Goal: Task Accomplishment & Management: Manage account settings

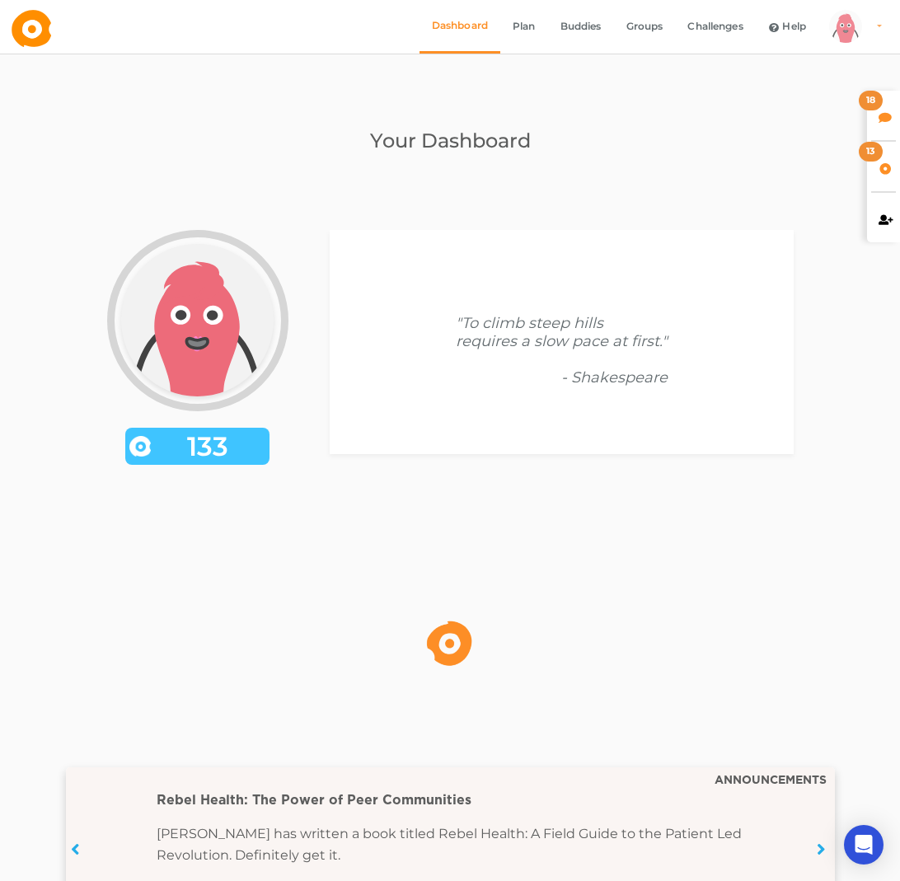
click at [877, 27] on link "arms Created with Sketch. legs Created with Sketch. hairs/back/hair9 Created wi…" at bounding box center [853, 27] width 70 height 54
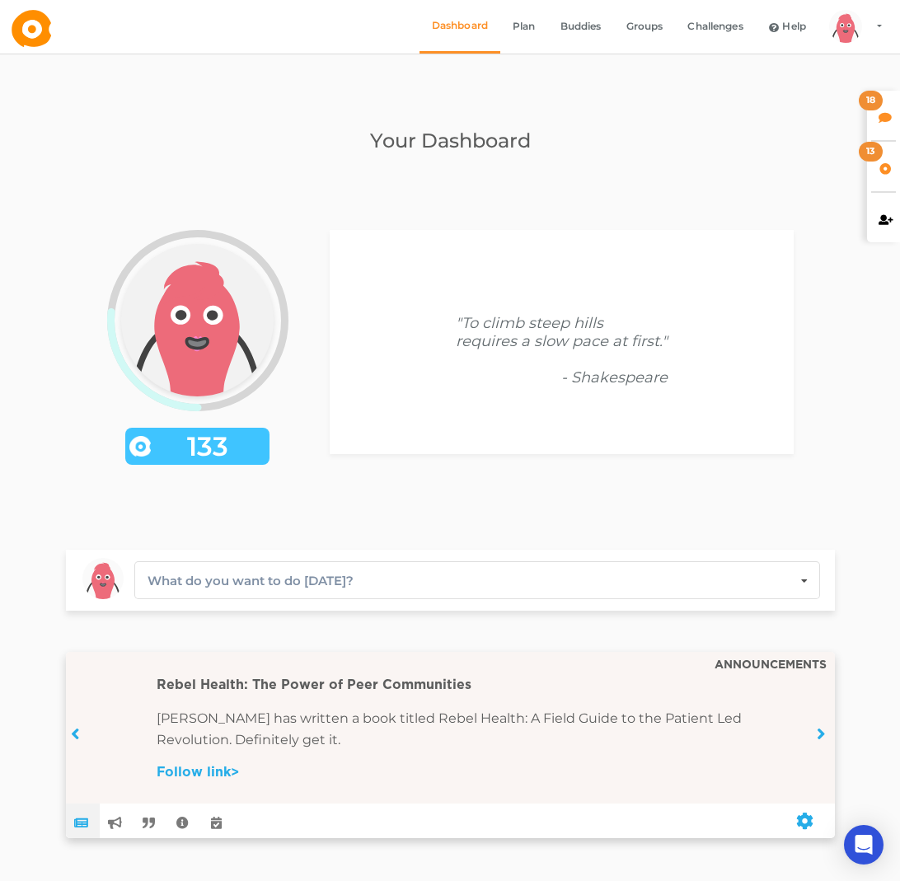
drag, startPoint x: 802, startPoint y: 235, endPoint x: 840, endPoint y: 176, distance: 69.7
click at [802, 233] on div "arms Created with Sketch. legs Created with Sketch. hairs/back/hair9 Created wi…" at bounding box center [450, 341] width 769 height 339
click at [885, 114] on icon at bounding box center [885, 116] width 14 height 12
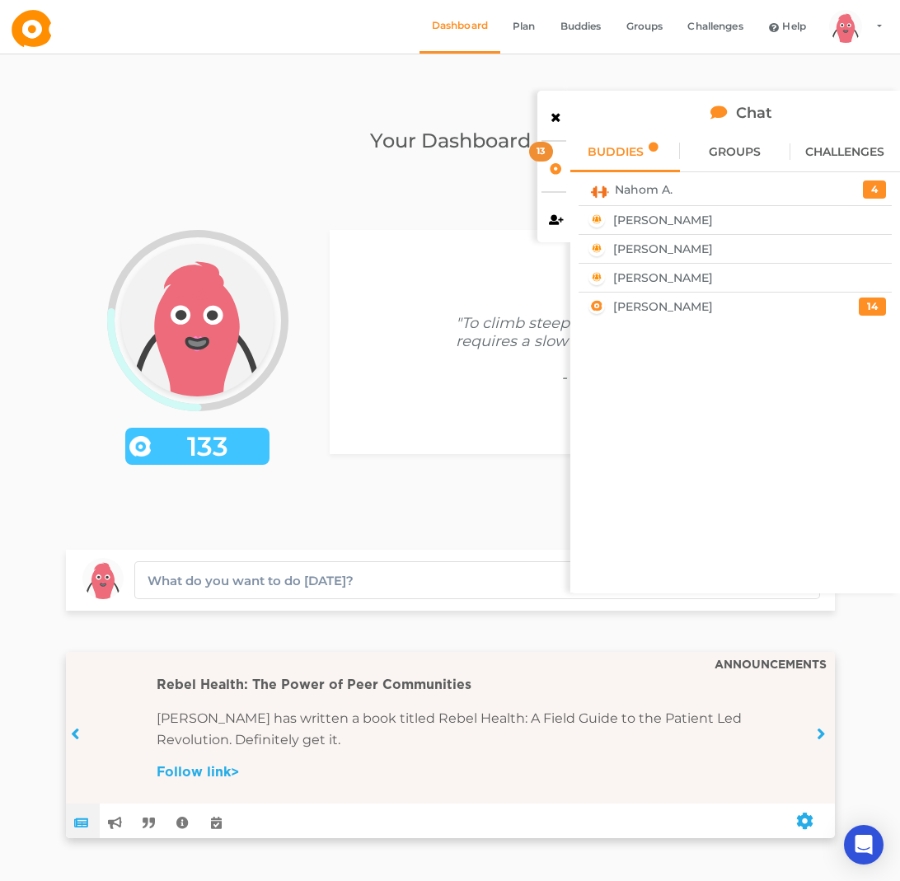
click at [775, 194] on div "Nahom A." at bounding box center [709, 189] width 250 height 21
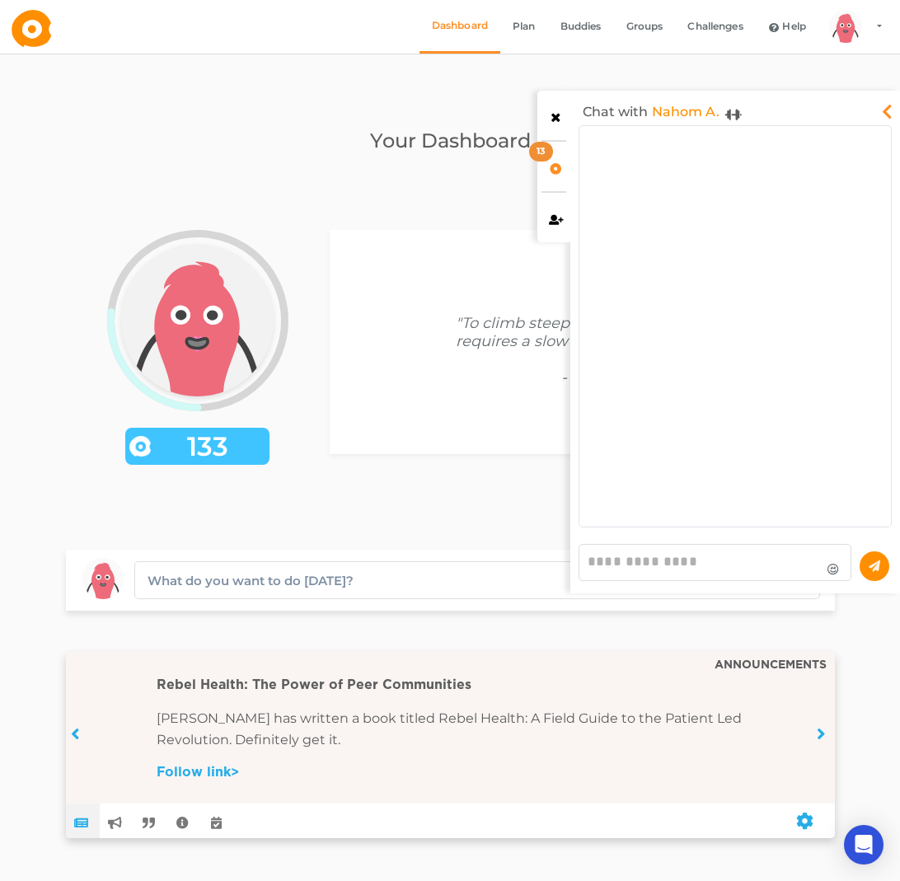
scroll to position [392, 303]
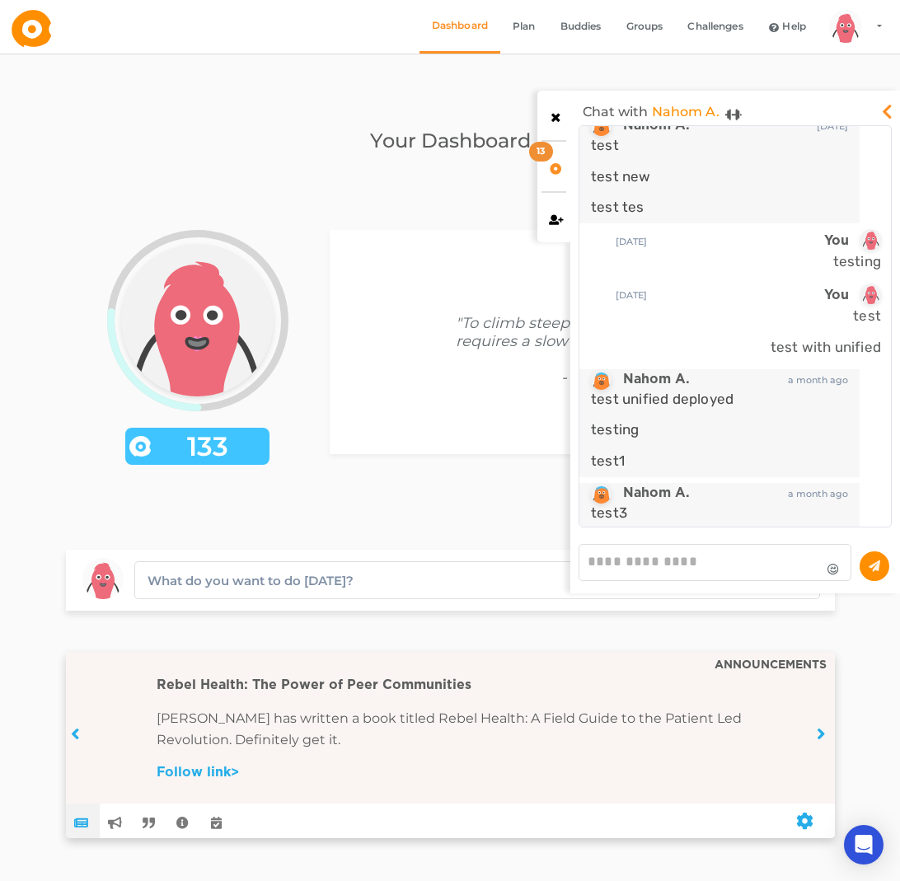
click at [881, 107] on icon at bounding box center [887, 107] width 20 height 16
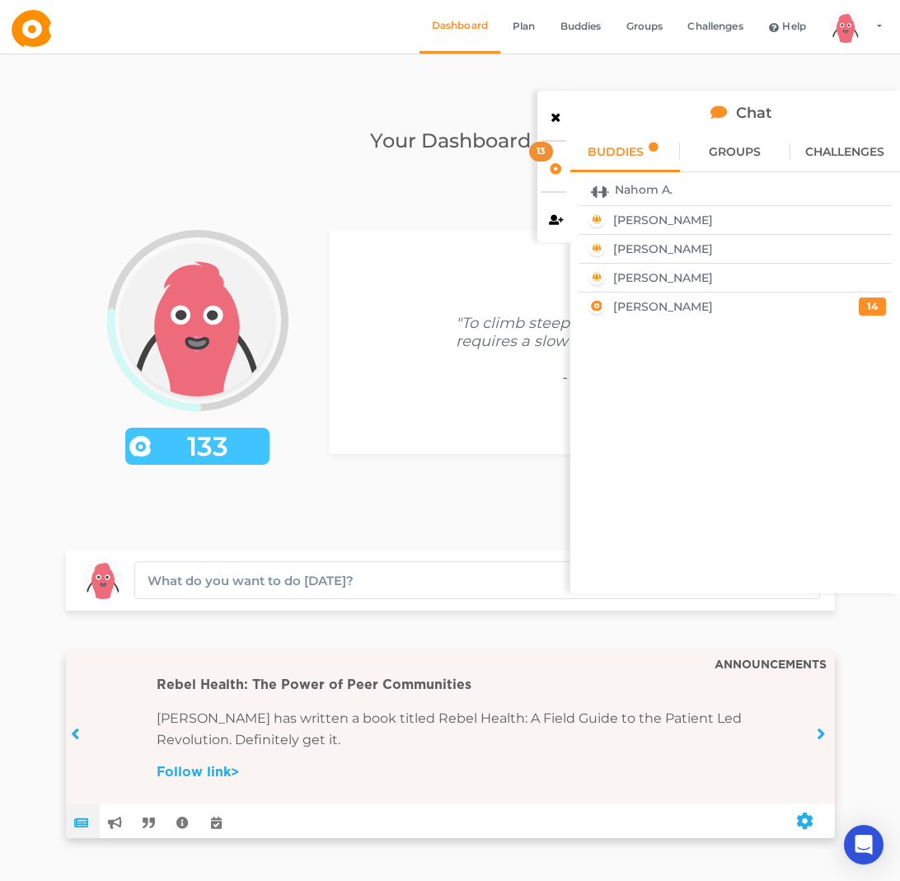
click at [857, 302] on div "14" at bounding box center [864, 306] width 44 height 18
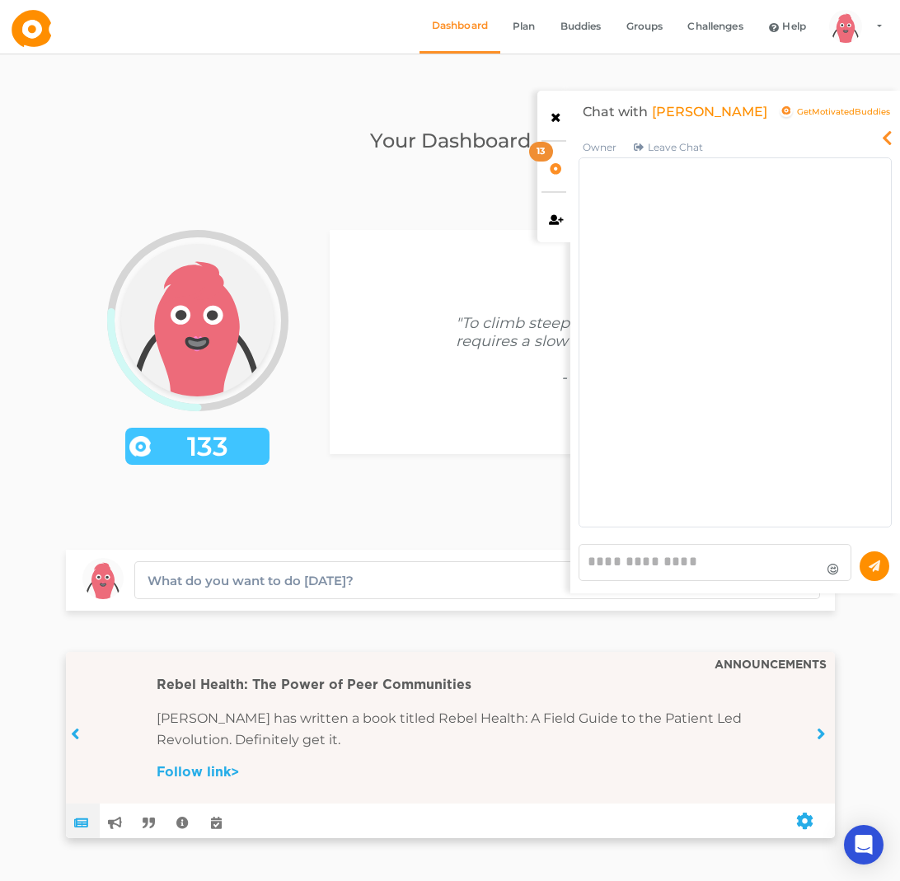
scroll to position [376, 303]
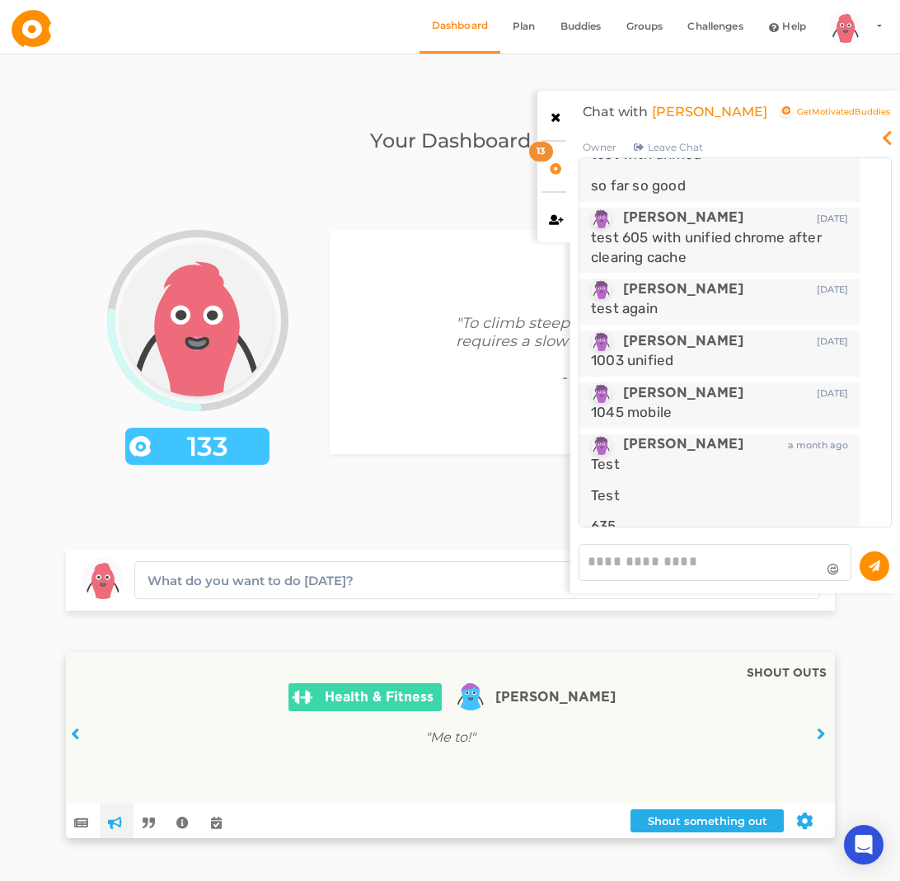
click at [891, 125] on icon at bounding box center [887, 133] width 20 height 16
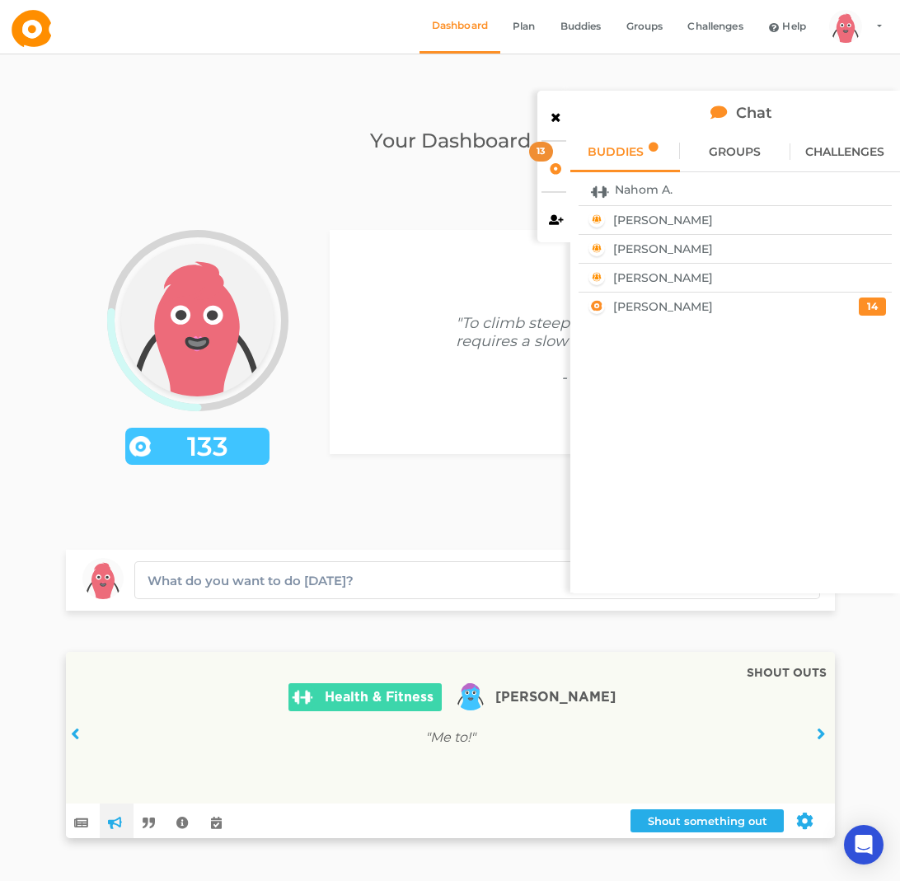
click at [824, 309] on div "[PERSON_NAME]" at bounding box center [707, 306] width 246 height 26
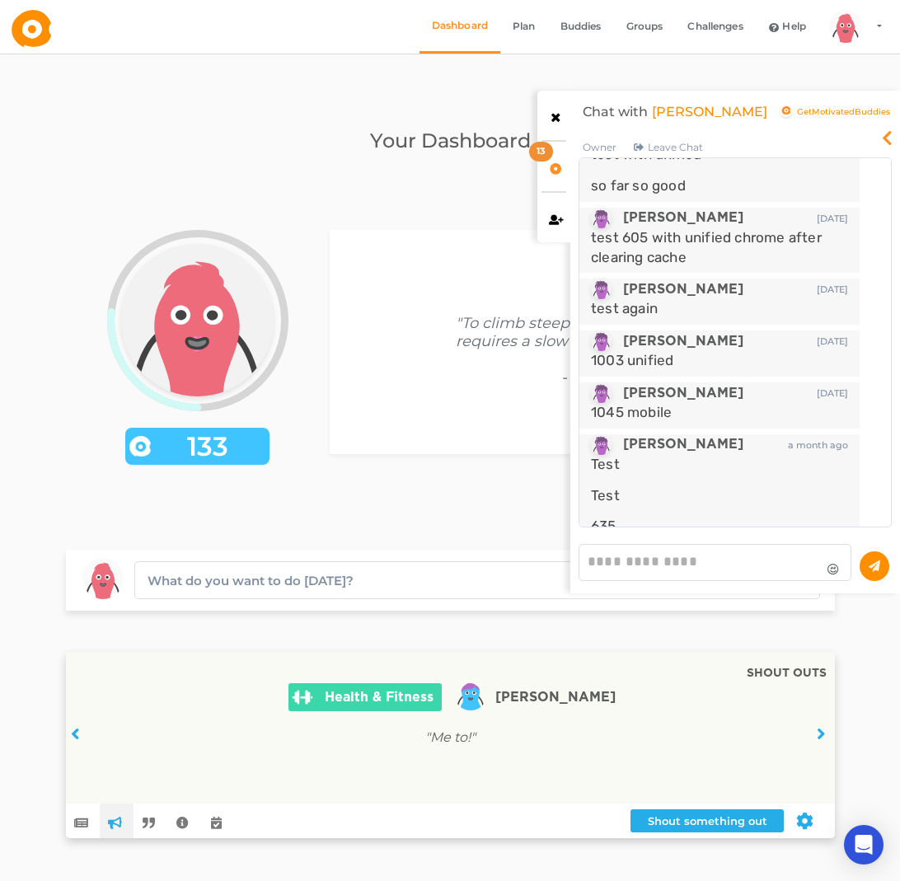
scroll to position [1696, 0]
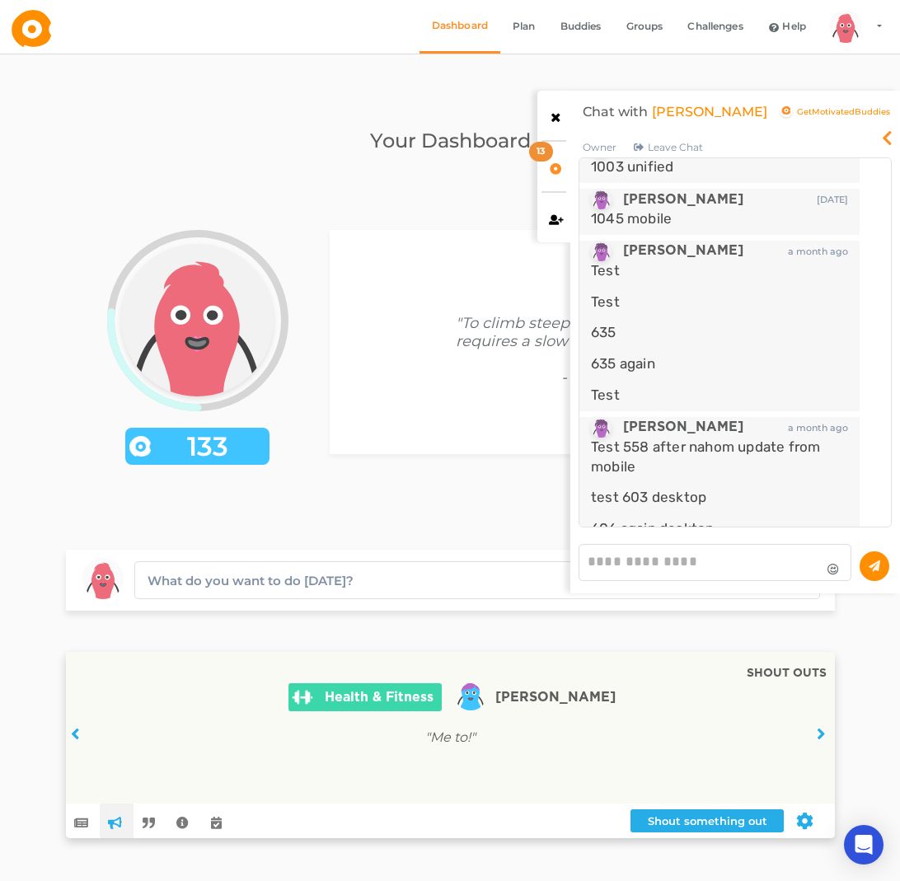
click at [886, 125] on icon at bounding box center [887, 133] width 20 height 16
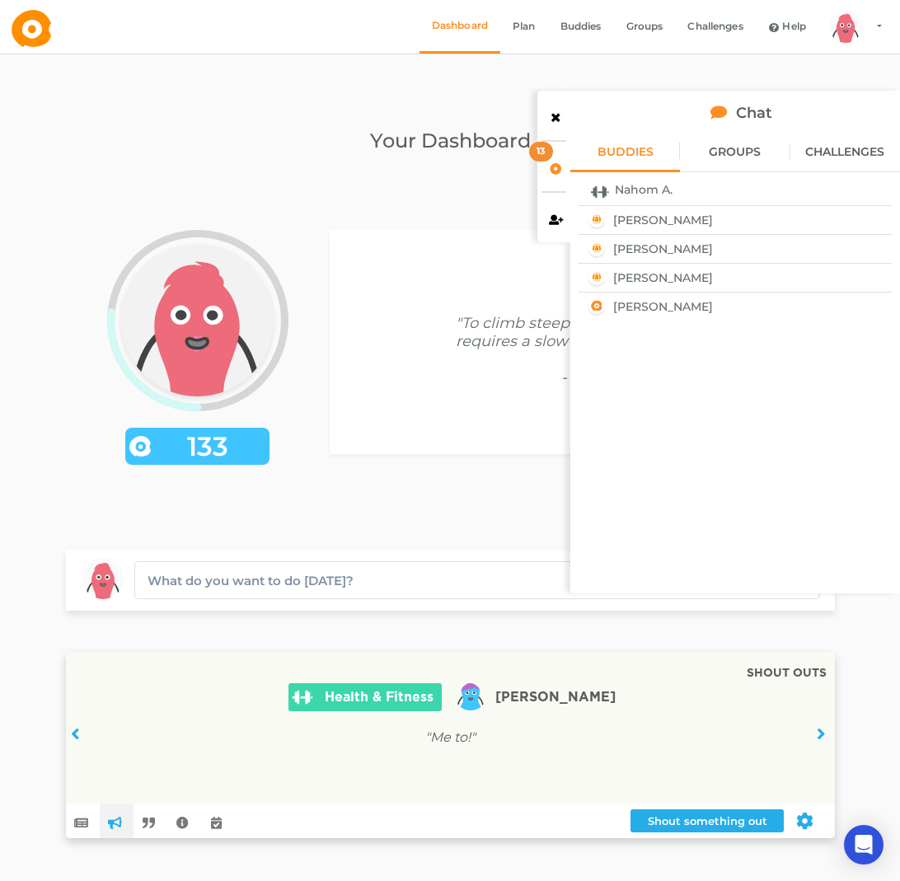
drag, startPoint x: 555, startPoint y: 124, endPoint x: 669, endPoint y: 58, distance: 131.8
click at [555, 124] on div at bounding box center [553, 115] width 33 height 49
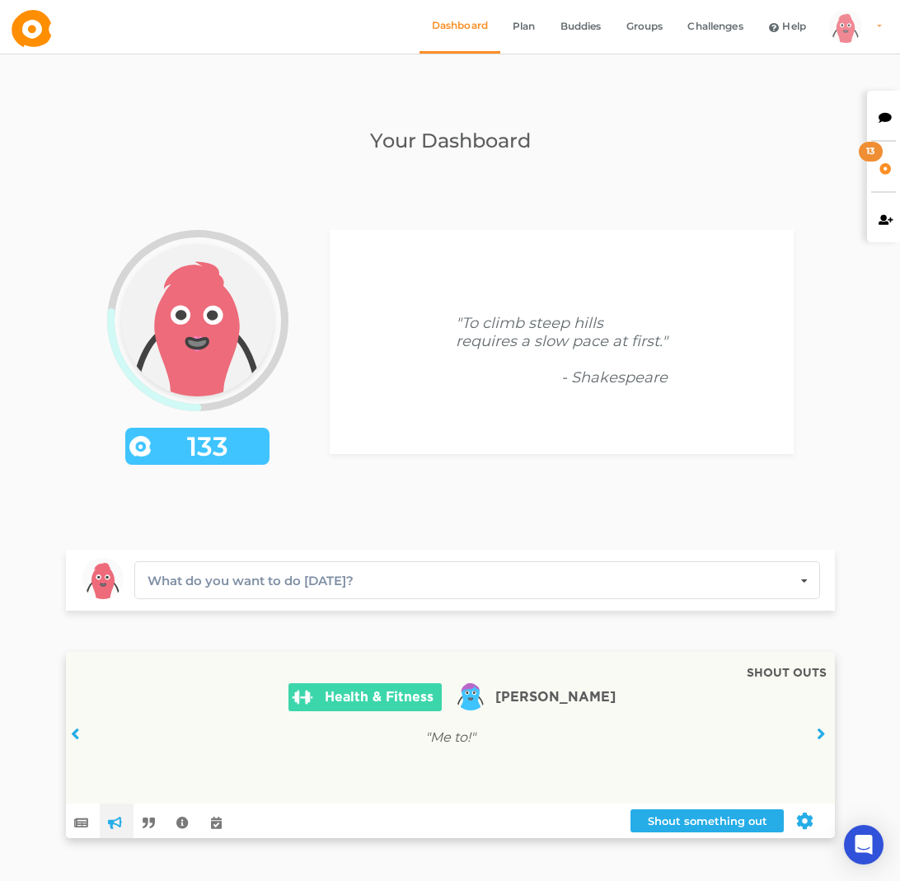
click at [845, 26] on div "arms Created with Sketch. legs Created with Sketch. hairs/back/hair9 Created wi…" at bounding box center [845, 26] width 33 height 33
click at [849, 153] on link "Logout" at bounding box center [876, 148] width 114 height 37
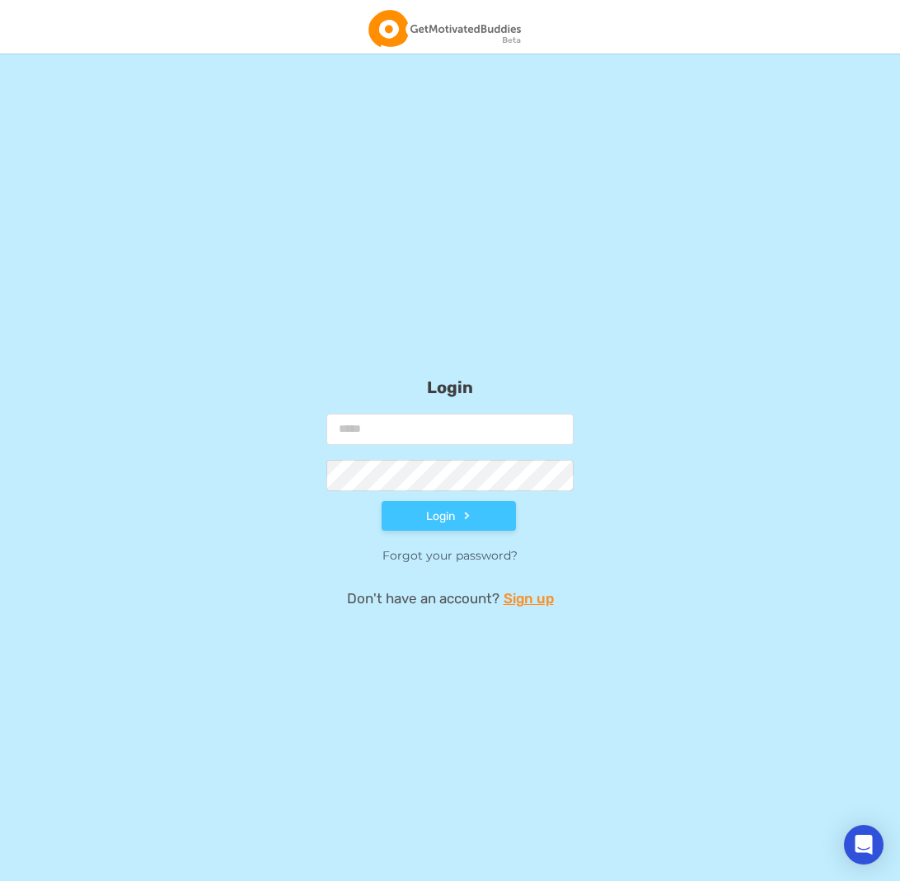
type input "**********"
click at [469, 510] on icon at bounding box center [467, 515] width 14 height 10
